Goal: Find specific page/section: Find specific page/section

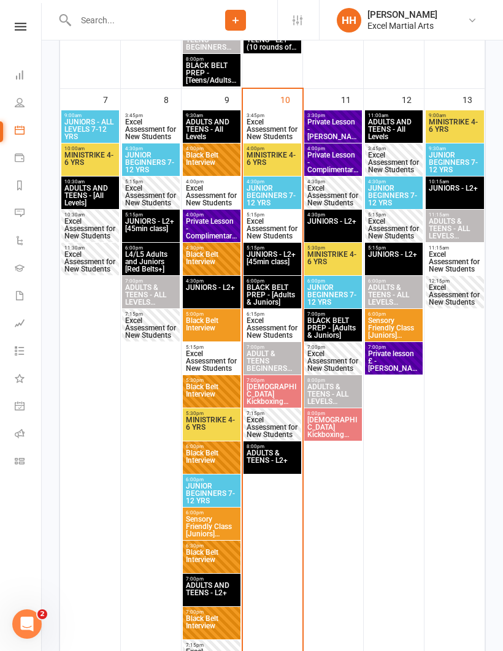
scroll to position [555, 0]
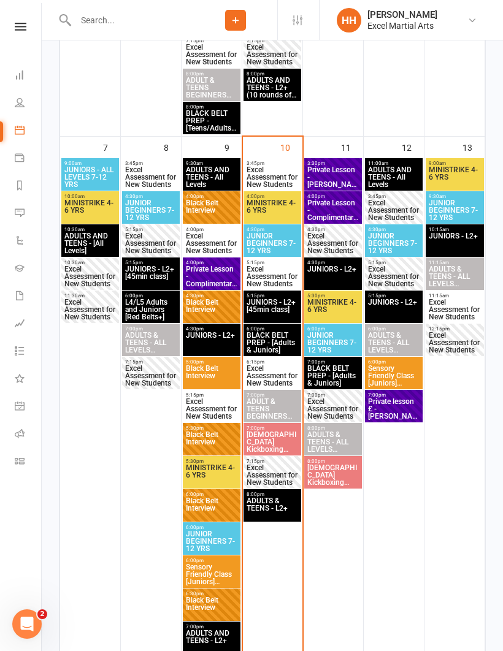
click at [333, 239] on span "Excel Assessment for New Students" at bounding box center [332, 243] width 53 height 22
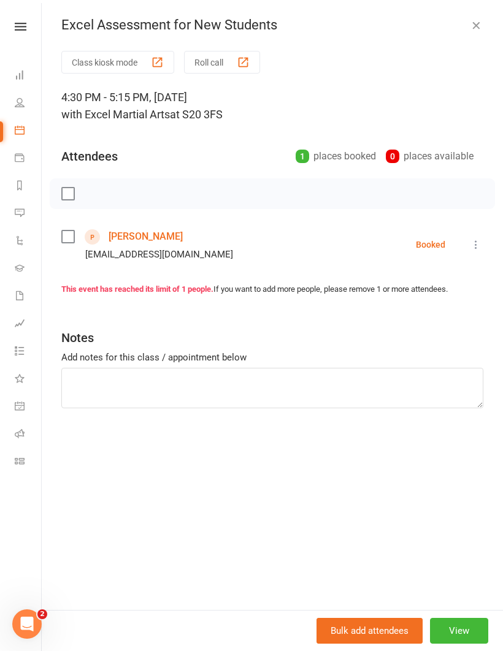
click at [472, 23] on icon "button" at bounding box center [476, 25] width 12 height 12
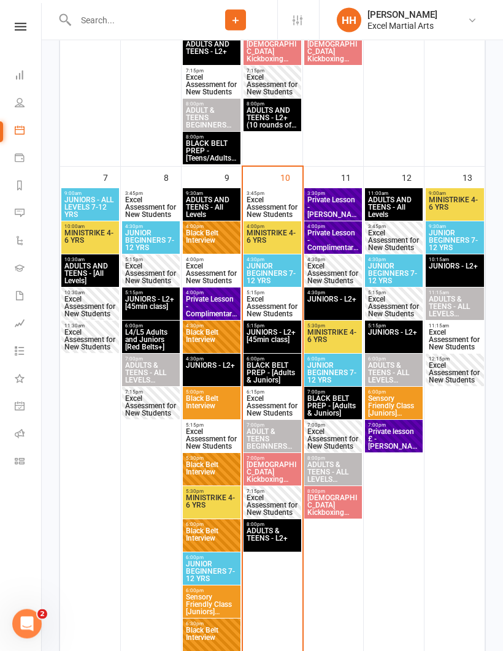
scroll to position [525, 0]
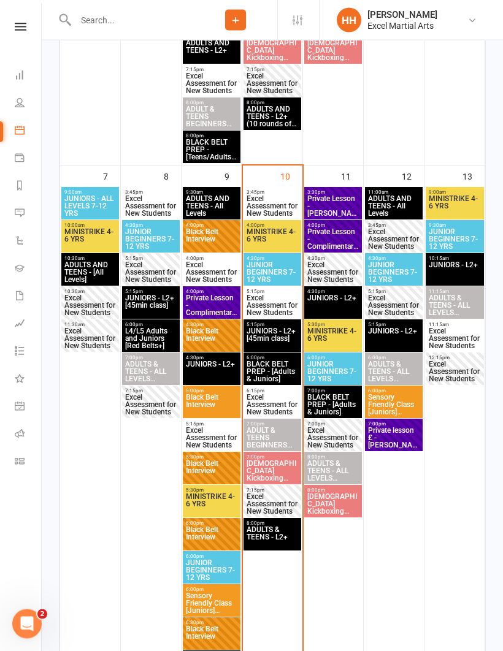
click at [455, 334] on span "Excel Assessment for New Students" at bounding box center [454, 339] width 53 height 22
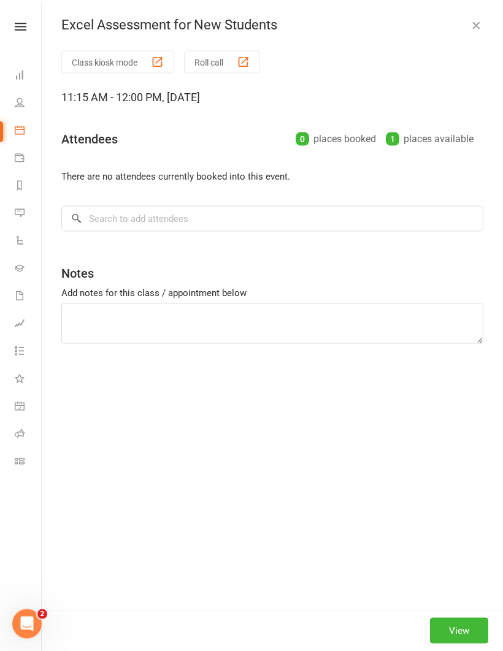
scroll to position [526, 0]
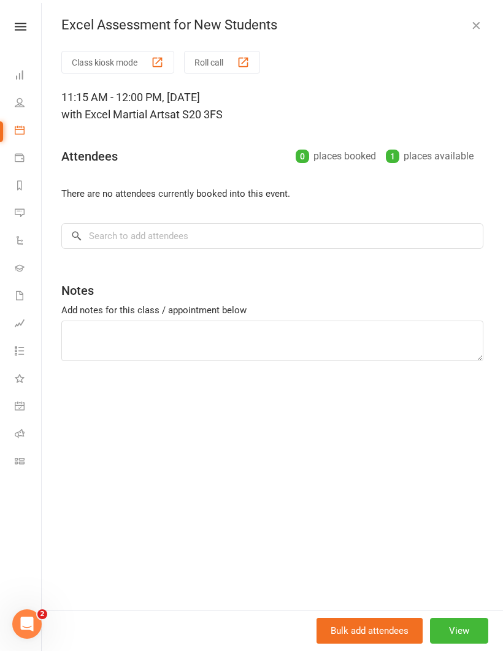
click at [475, 15] on div "Excel Assessment for New Students Class kiosk mode Roll call 11:15 AM - 12:00 P…" at bounding box center [272, 325] width 461 height 651
click at [471, 28] on icon "button" at bounding box center [476, 25] width 12 height 12
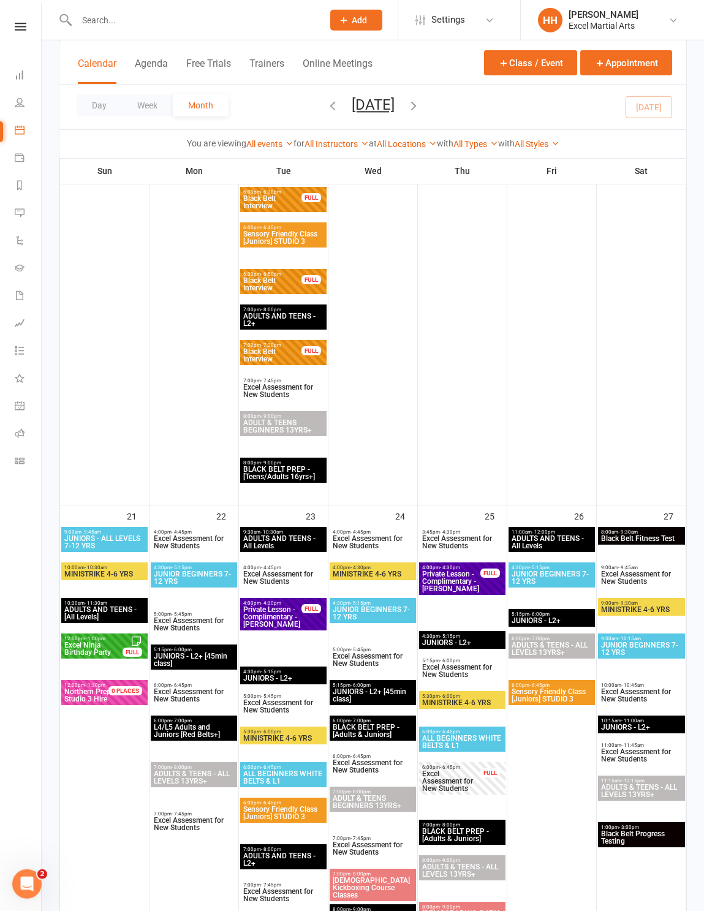
scroll to position [1836, 0]
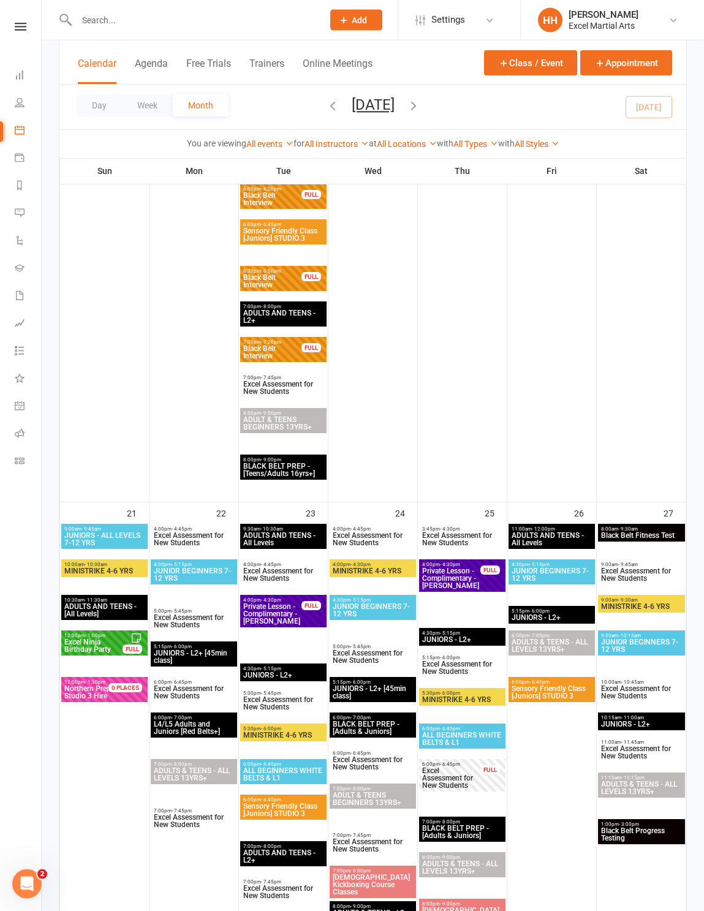
click at [126, 26] on input "text" at bounding box center [194, 20] width 242 height 17
click at [143, 26] on input "text" at bounding box center [194, 20] width 242 height 17
click at [124, 23] on input "text" at bounding box center [194, 20] width 242 height 17
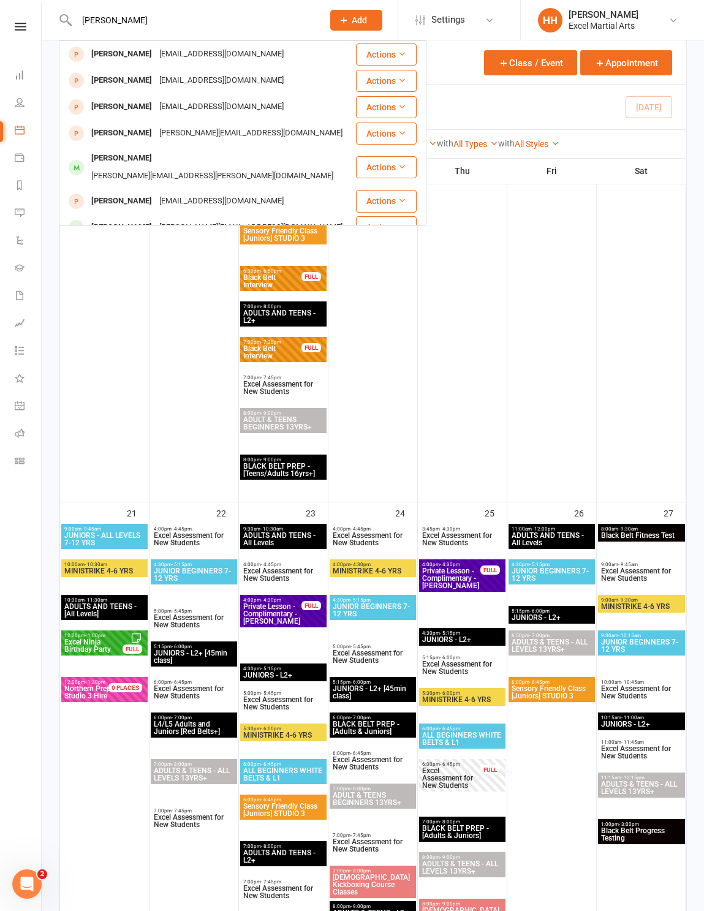
type input "[PERSON_NAME]"
click at [203, 61] on div "[EMAIL_ADDRESS][DOMAIN_NAME]" at bounding box center [222, 54] width 132 height 18
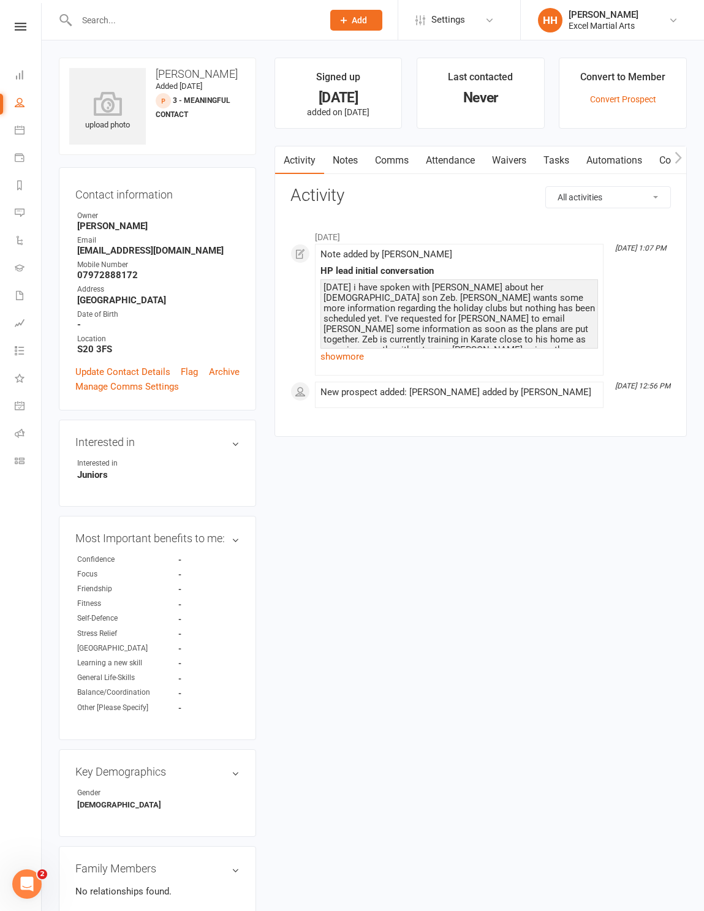
scroll to position [20, 0]
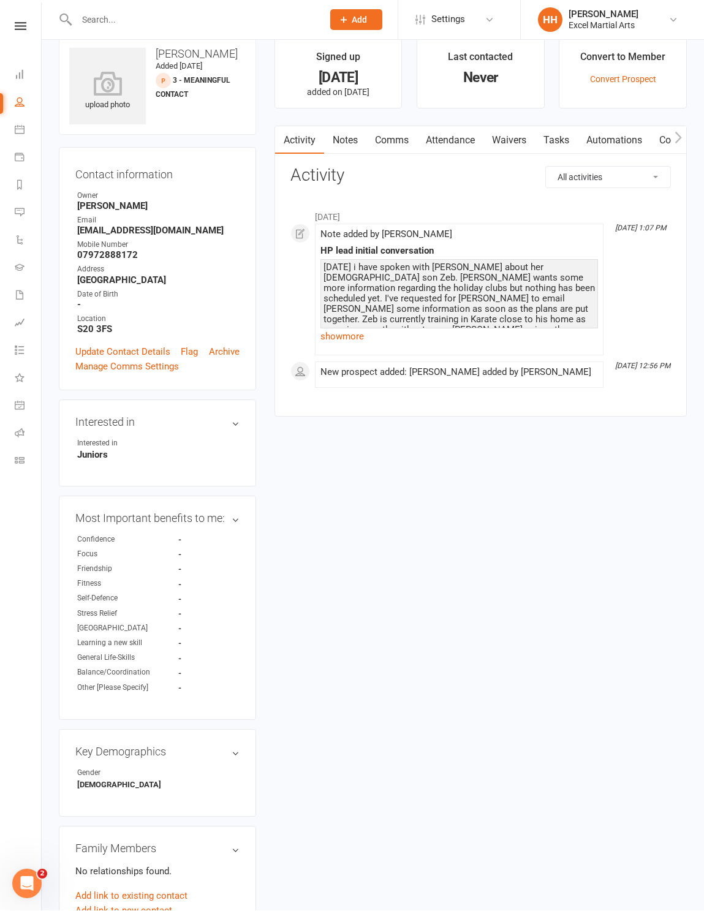
click at [360, 343] on link "show more" at bounding box center [460, 337] width 278 height 17
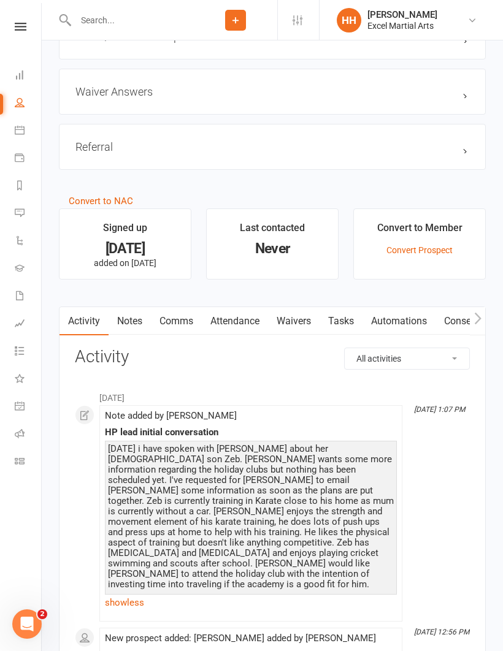
scroll to position [1090, 0]
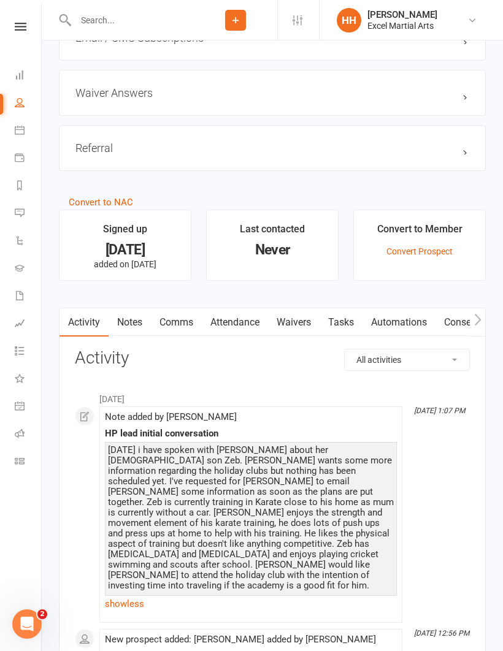
click at [29, 127] on link "Calendar" at bounding box center [29, 132] width 28 height 28
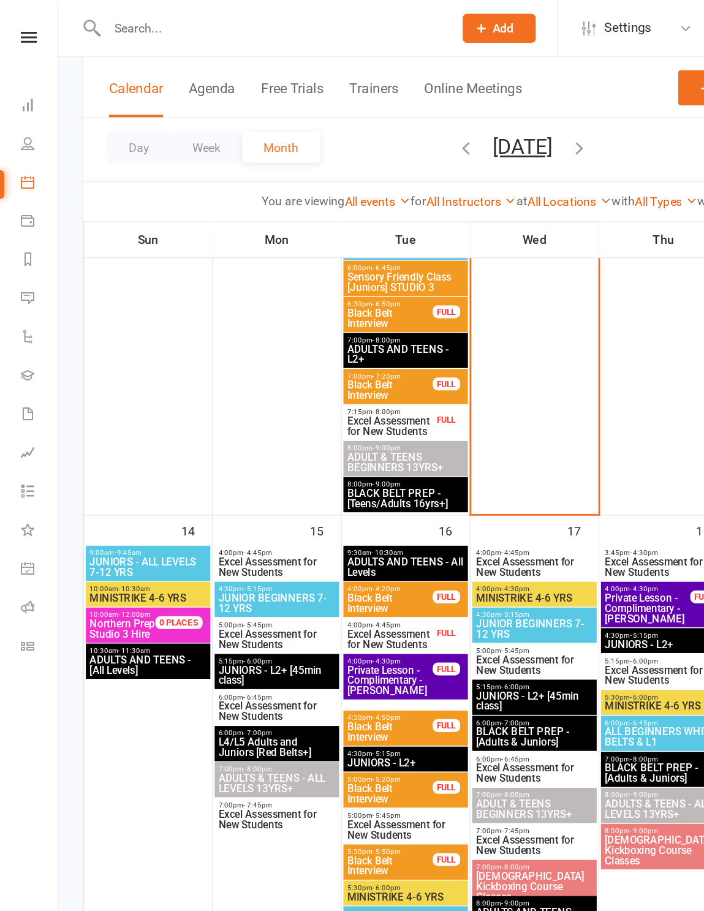
scroll to position [721, 0]
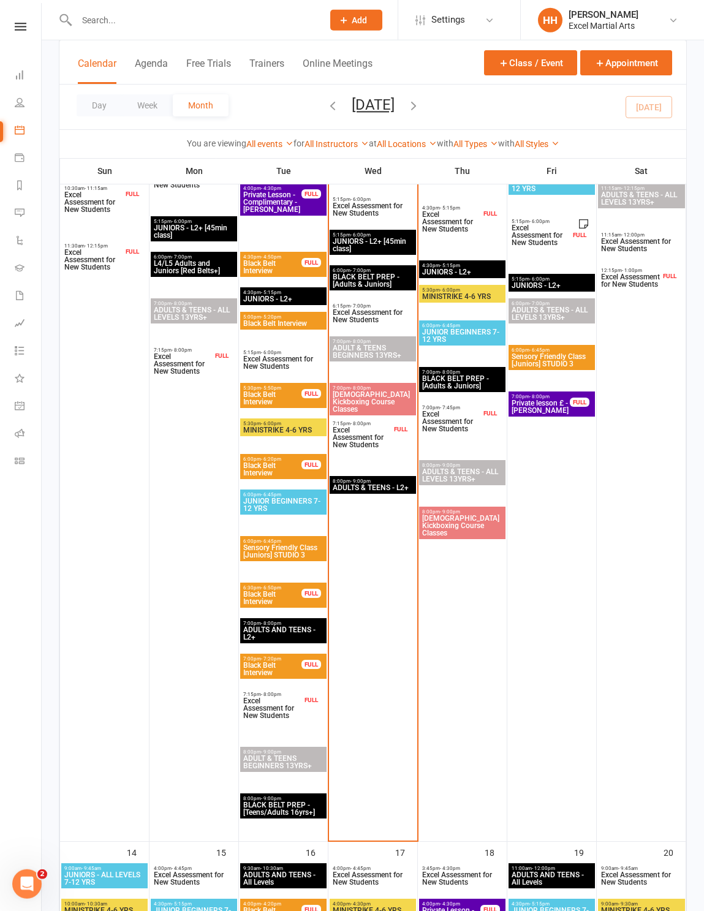
click at [132, 17] on input "text" at bounding box center [194, 20] width 242 height 17
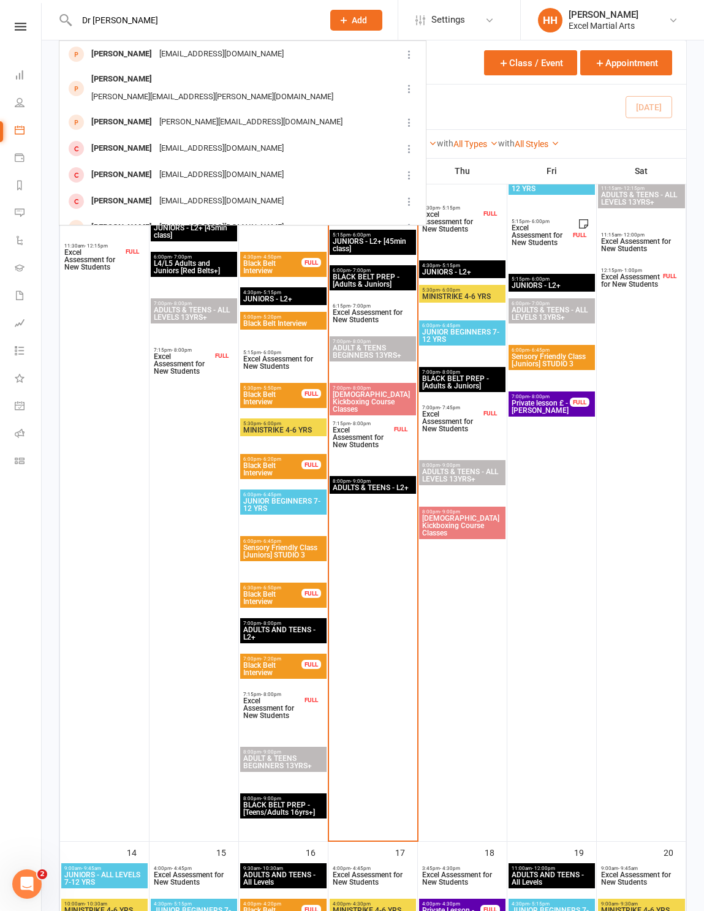
type input "Dr [PERSON_NAME]"
click at [194, 58] on div "[EMAIL_ADDRESS][DOMAIN_NAME]" at bounding box center [222, 54] width 132 height 18
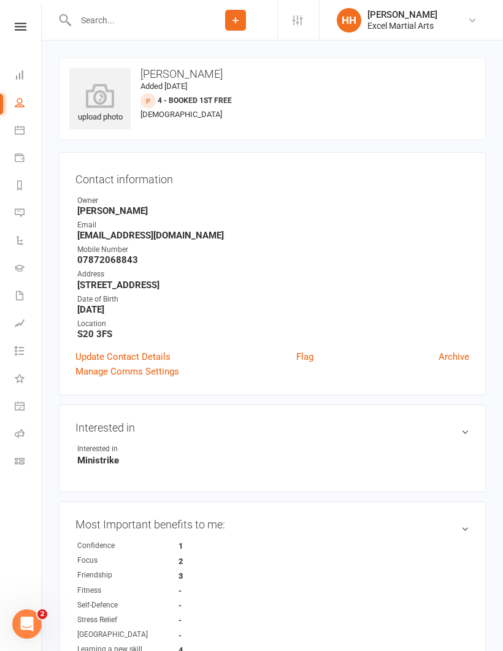
click at [123, 23] on input "text" at bounding box center [133, 20] width 122 height 17
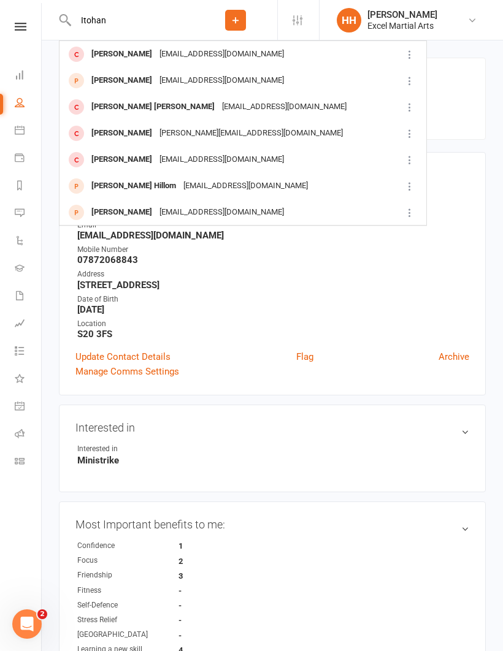
type input "Itohan"
click at [196, 57] on div "[EMAIL_ADDRESS][DOMAIN_NAME]" at bounding box center [222, 54] width 132 height 18
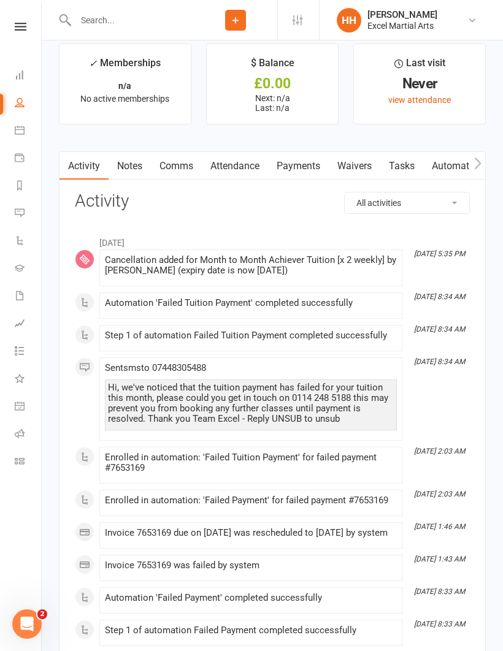
scroll to position [1725, 0]
click at [135, 173] on link "Notes" at bounding box center [129, 167] width 42 height 28
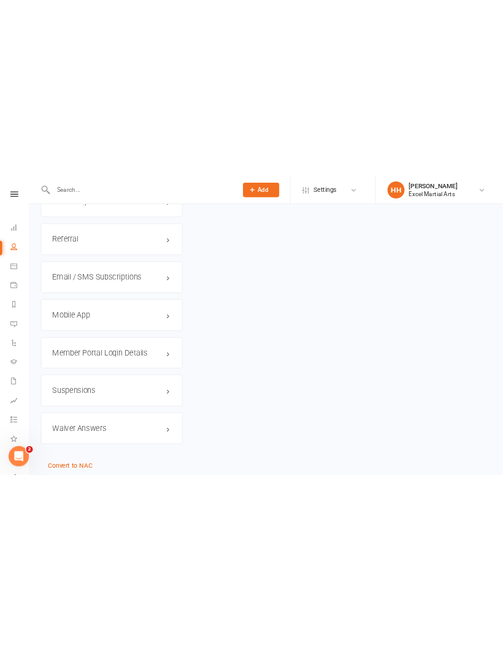
scroll to position [1459, 0]
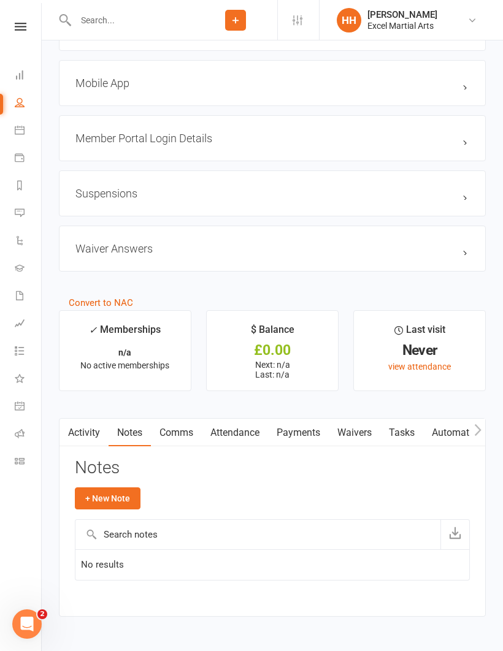
click at [23, 130] on icon at bounding box center [20, 130] width 10 height 10
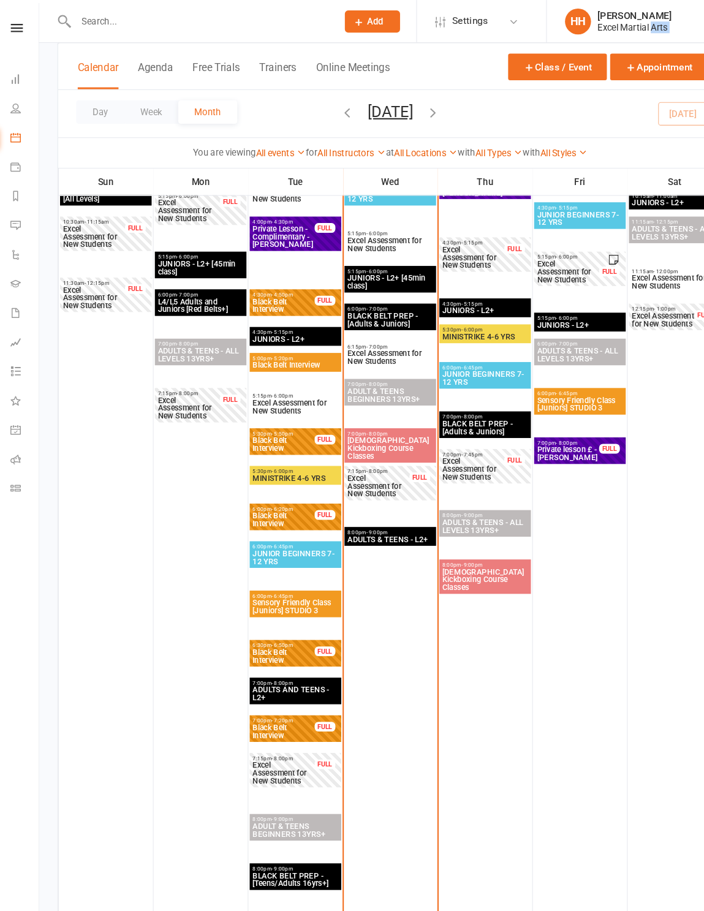
scroll to position [683, 0]
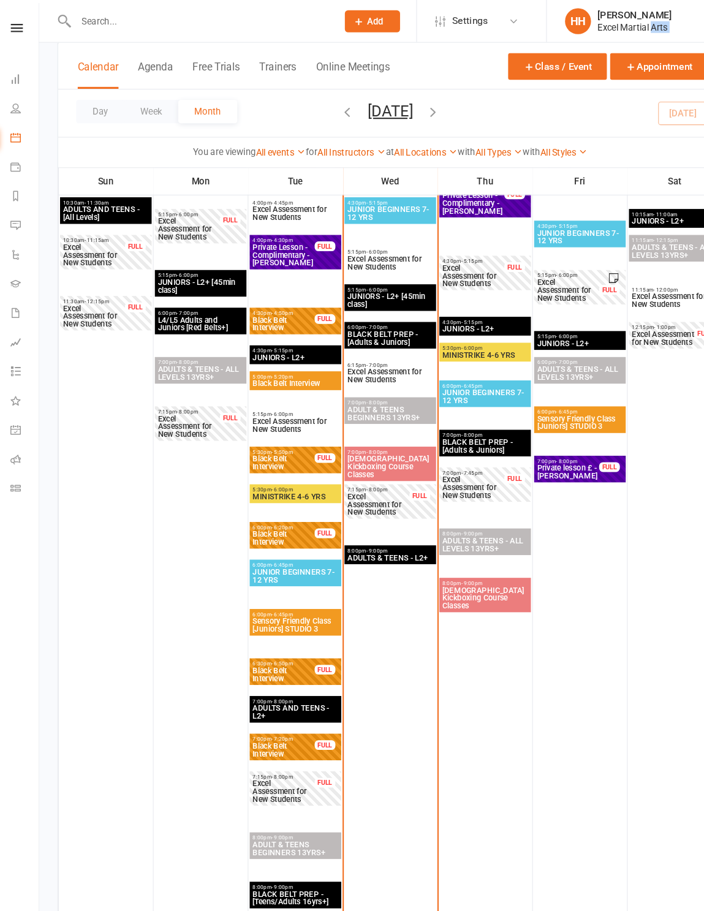
click at [159, 569] on div at bounding box center [194, 497] width 86 height 764
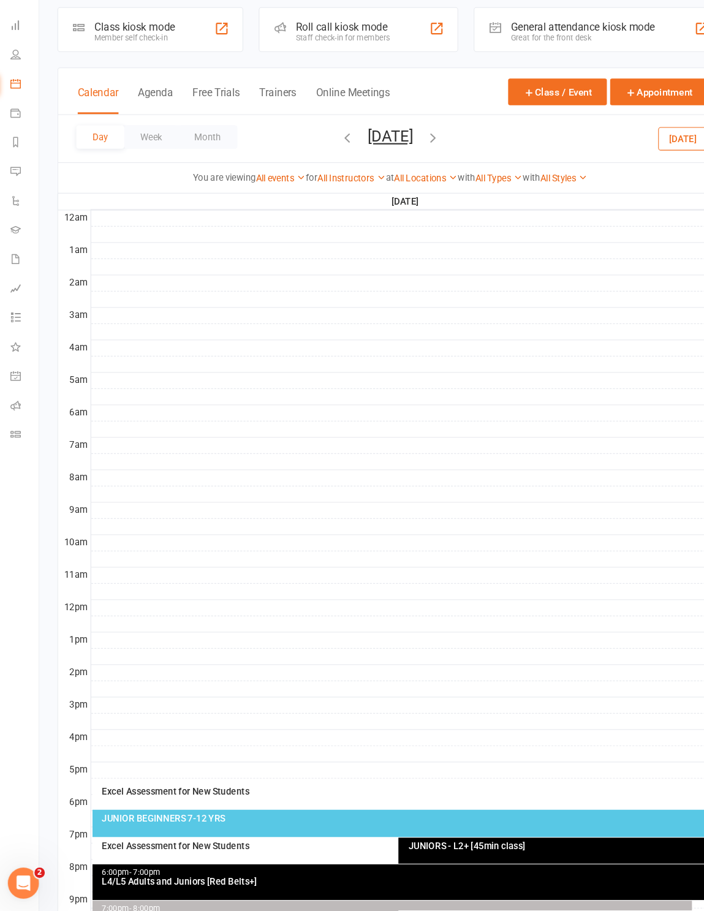
scroll to position [0, 0]
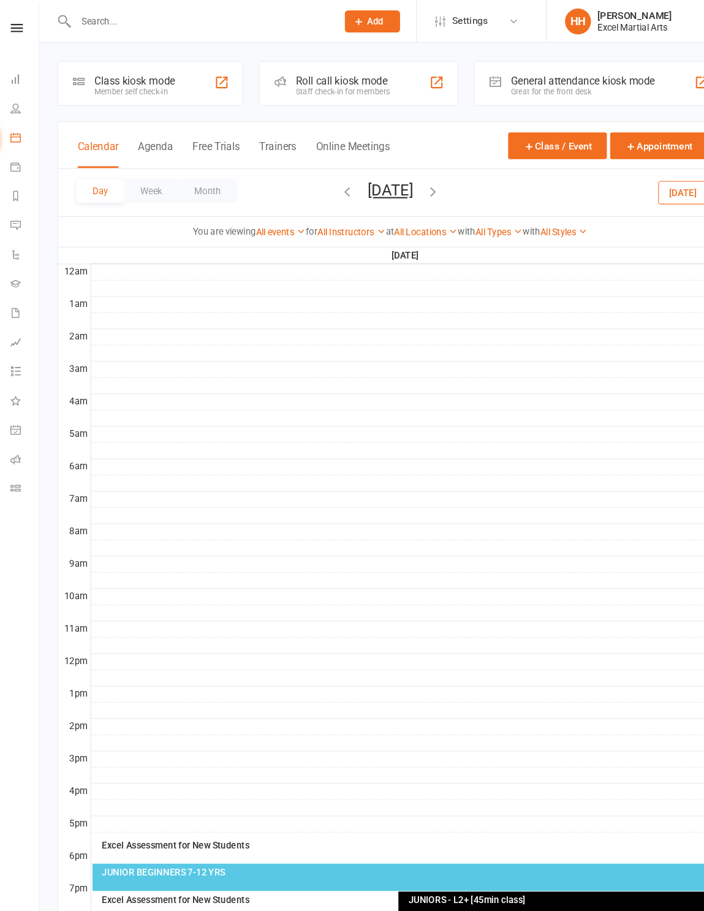
click at [26, 104] on link "People" at bounding box center [29, 104] width 28 height 28
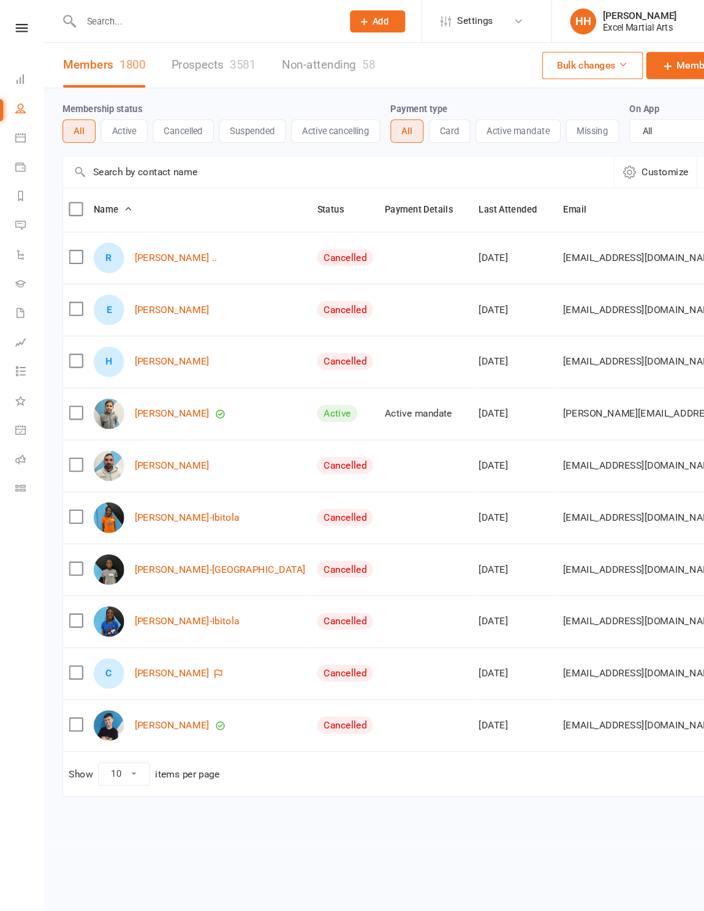
click at [202, 18] on input "text" at bounding box center [194, 20] width 242 height 17
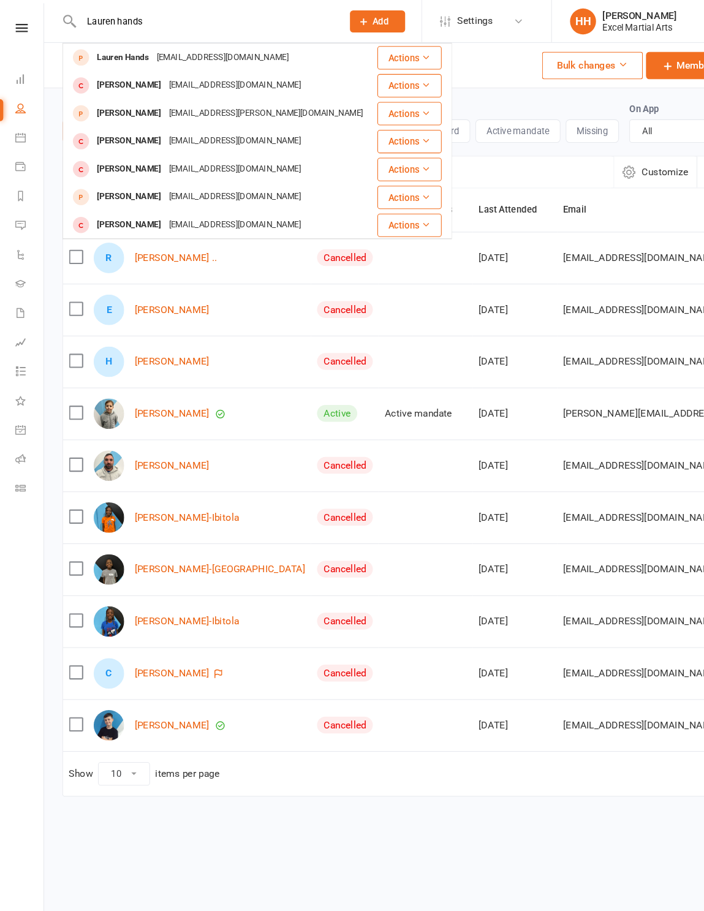
type input "Lauren hands"
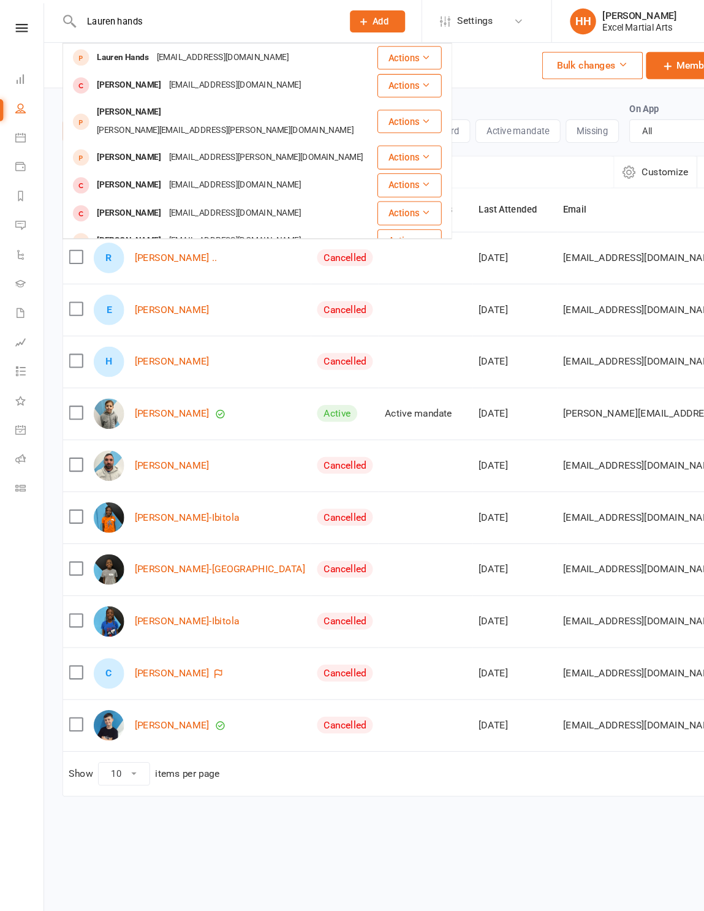
click at [232, 60] on div "[EMAIL_ADDRESS][DOMAIN_NAME]" at bounding box center [210, 54] width 132 height 18
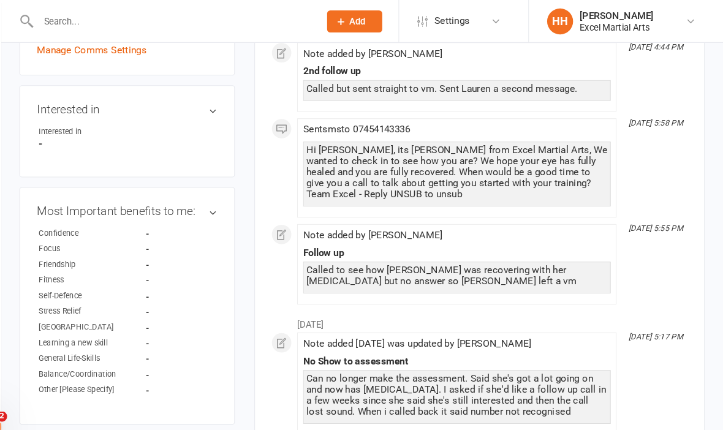
scroll to position [319, 0]
